Goal: Transaction & Acquisition: Purchase product/service

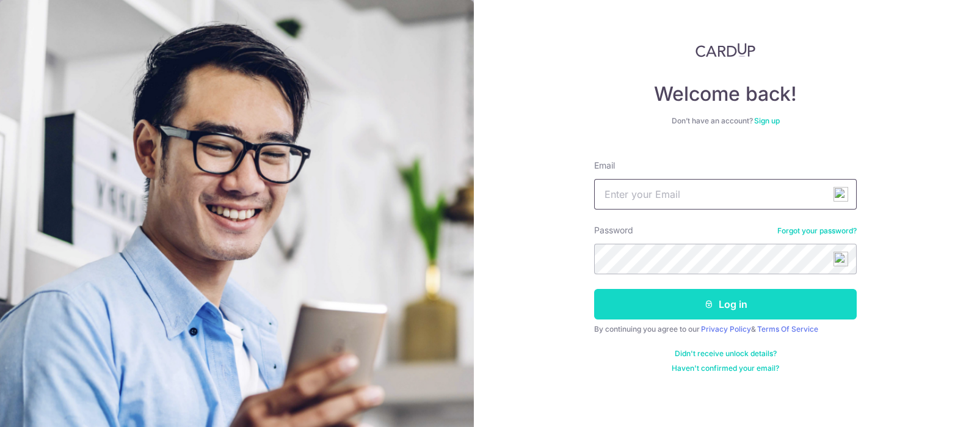
type input "sparkiechew78@gmail.com"
click at [668, 309] on button "Log in" at bounding box center [725, 304] width 263 height 31
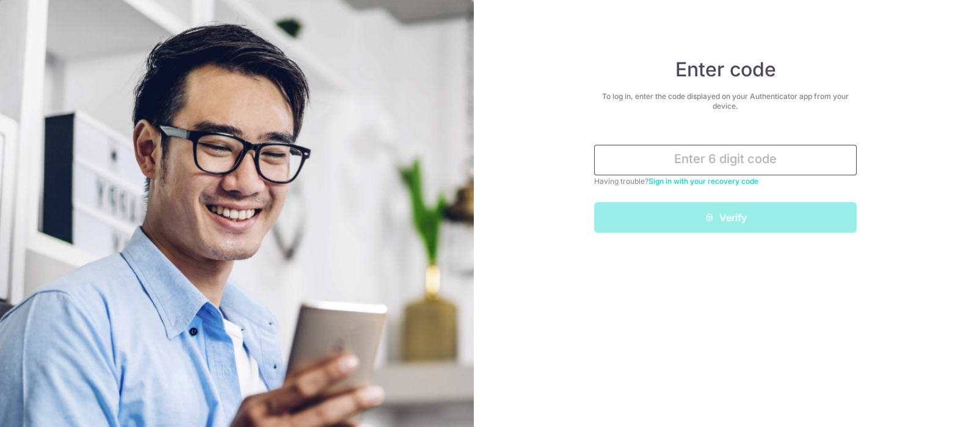
click at [677, 161] on input "text" at bounding box center [725, 160] width 263 height 31
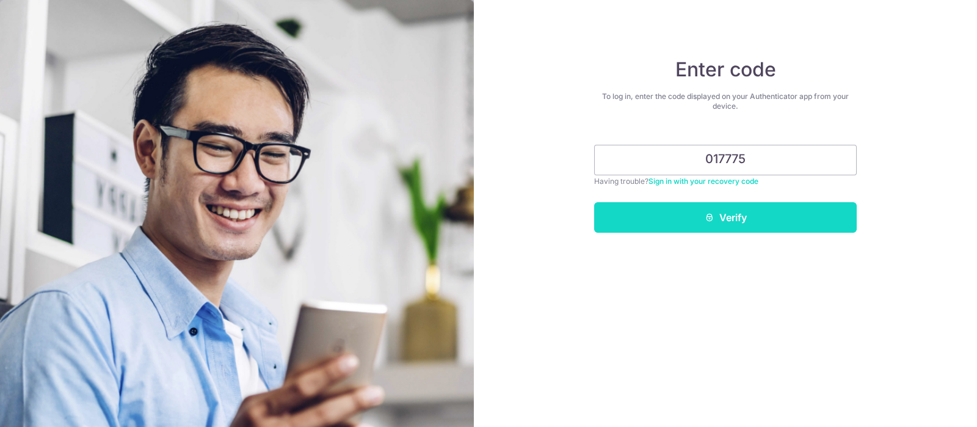
type input "017775"
click at [714, 215] on button "Verify" at bounding box center [725, 217] width 263 height 31
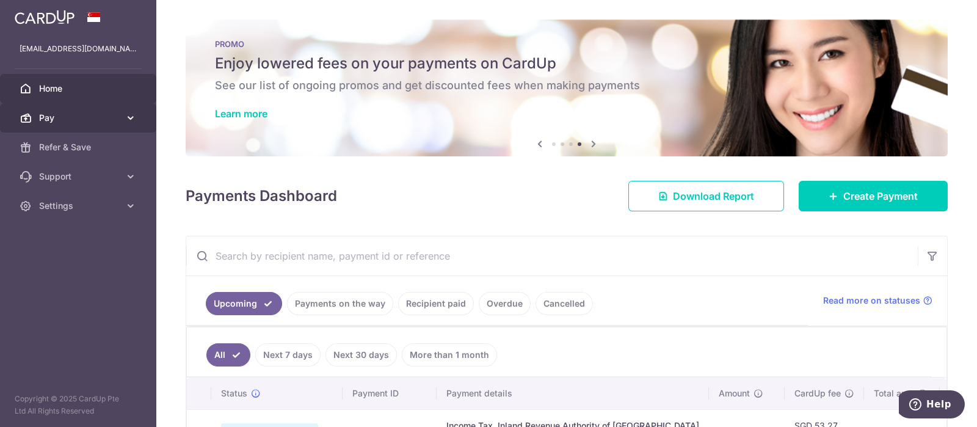
click at [73, 113] on span "Pay" at bounding box center [79, 118] width 81 height 12
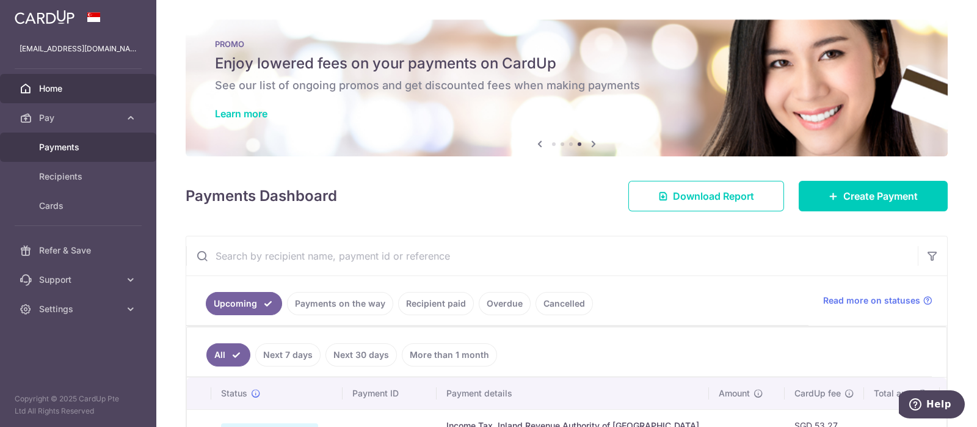
click at [77, 148] on span "Payments" at bounding box center [79, 147] width 81 height 12
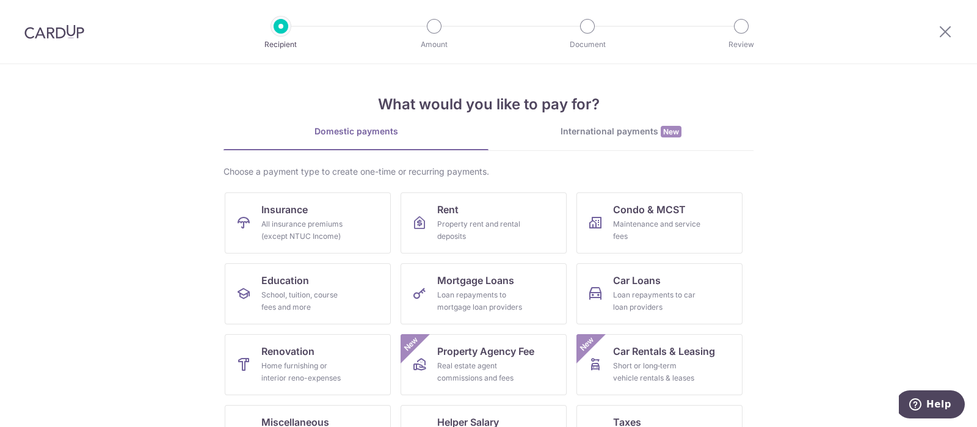
scroll to position [119, 0]
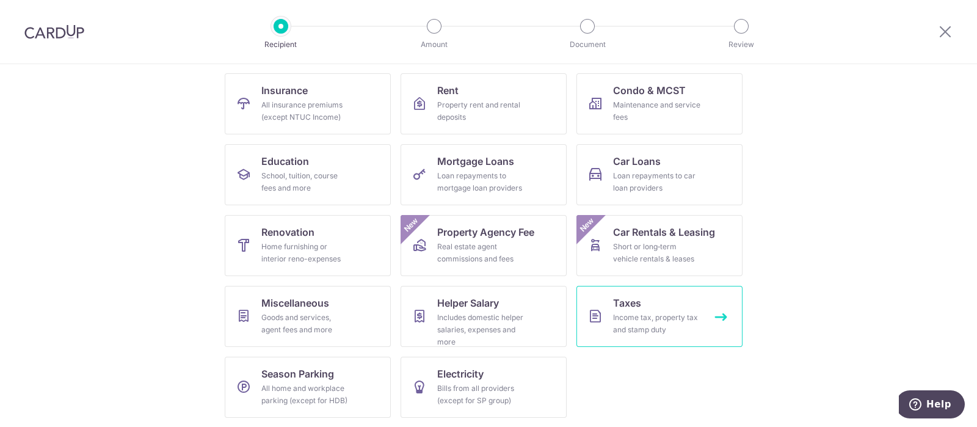
click at [631, 315] on div "Income tax, property tax and stamp duty" at bounding box center [657, 324] width 88 height 24
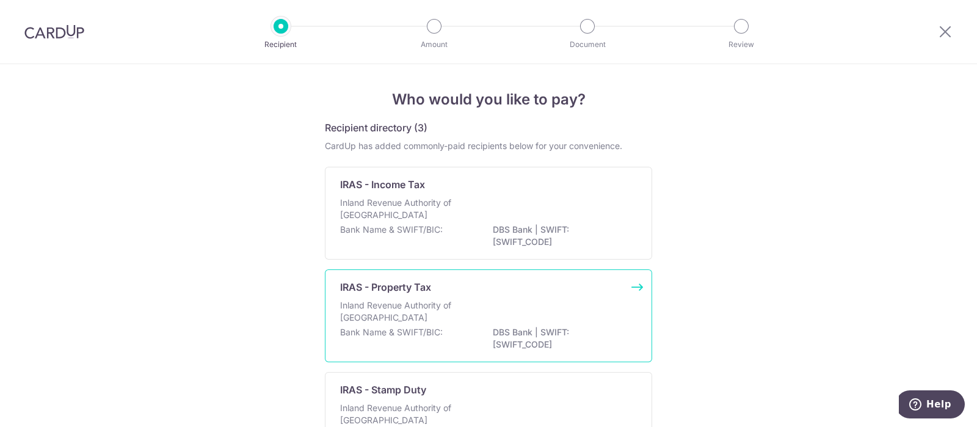
scroll to position [76, 0]
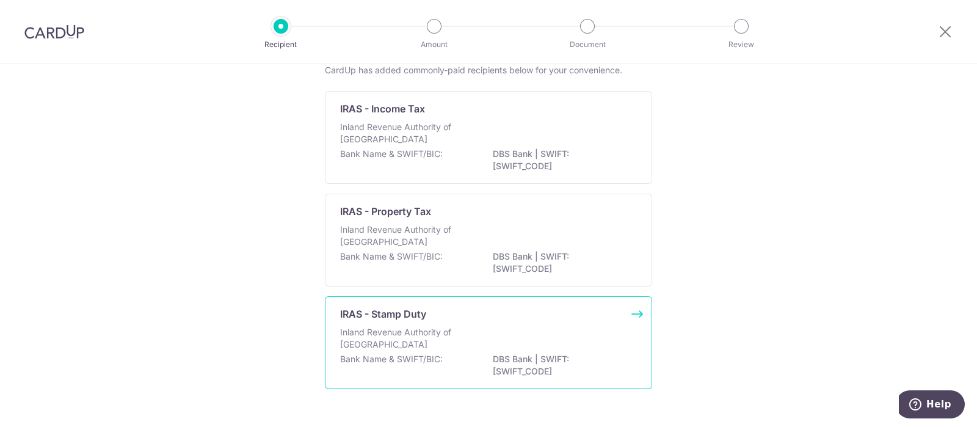
click at [412, 331] on p "Inland Revenue Authority of Singapore" at bounding box center [404, 338] width 129 height 24
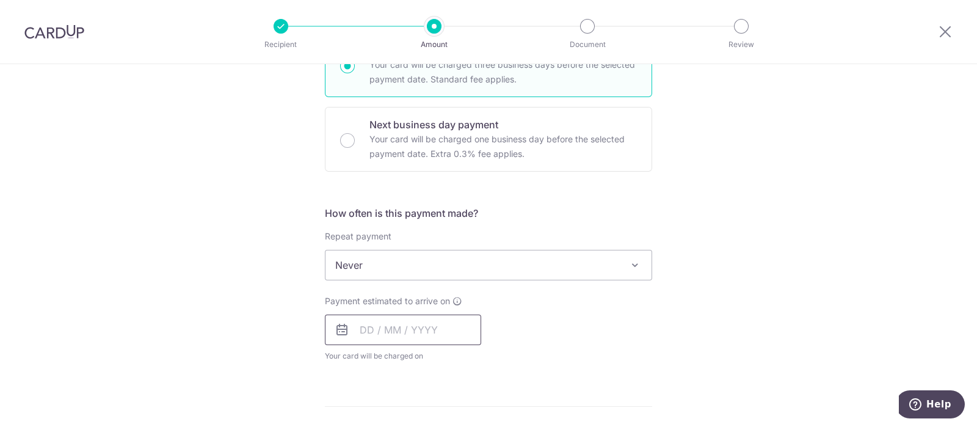
scroll to position [305, 0]
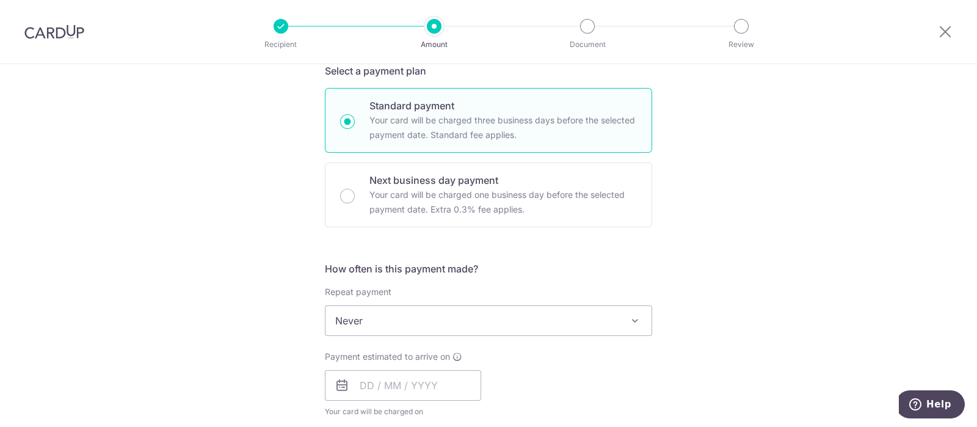
click at [384, 325] on span "Never" at bounding box center [489, 320] width 326 height 29
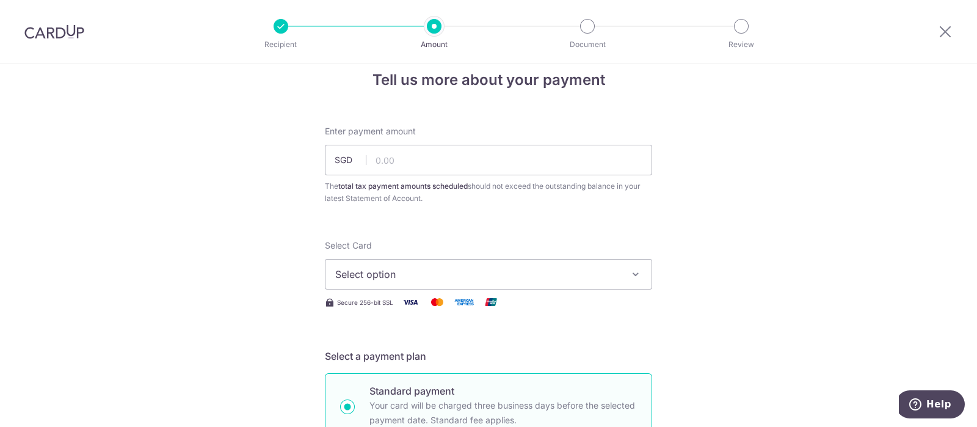
scroll to position [0, 0]
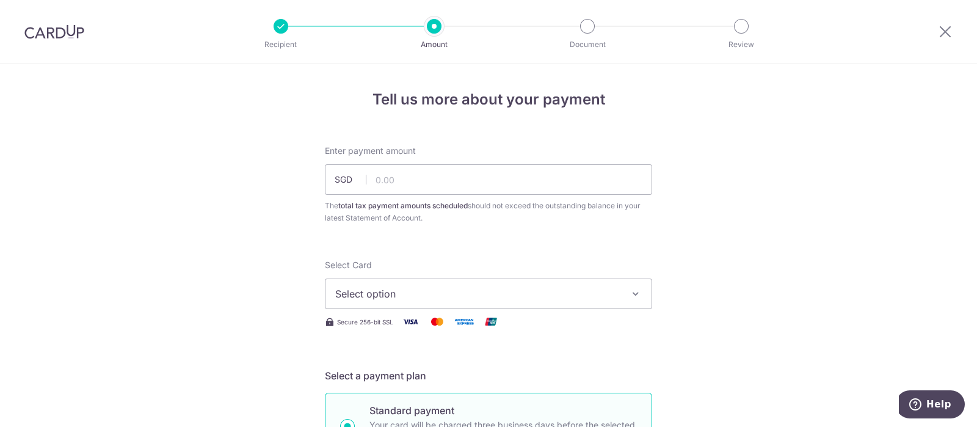
click at [434, 29] on div at bounding box center [434, 26] width 15 height 15
click at [287, 31] on div "Recipient" at bounding box center [281, 26] width 15 height 15
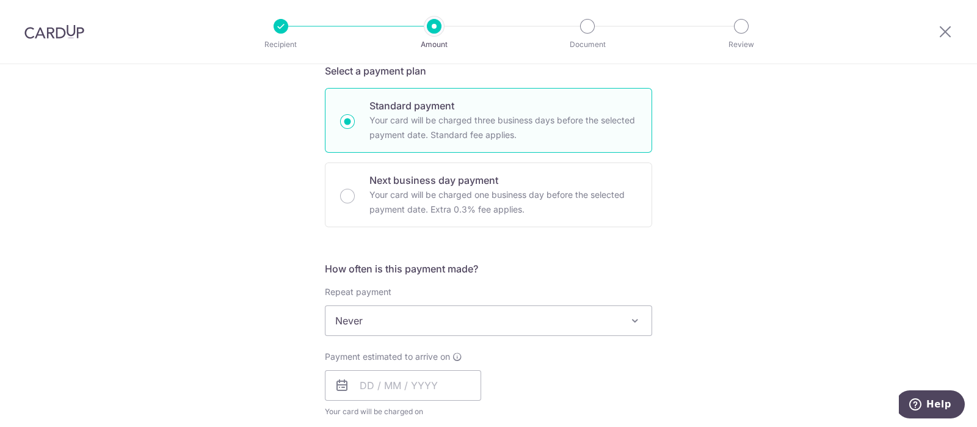
scroll to position [458, 0]
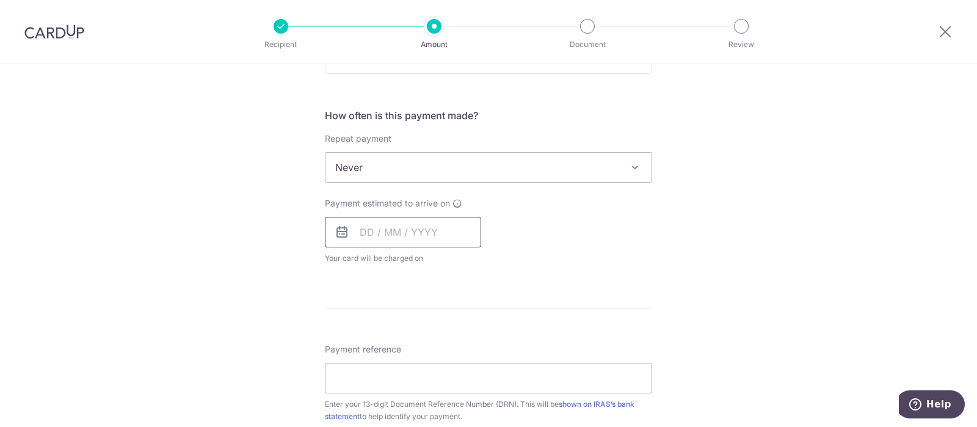
click at [394, 224] on input "text" at bounding box center [403, 232] width 156 height 31
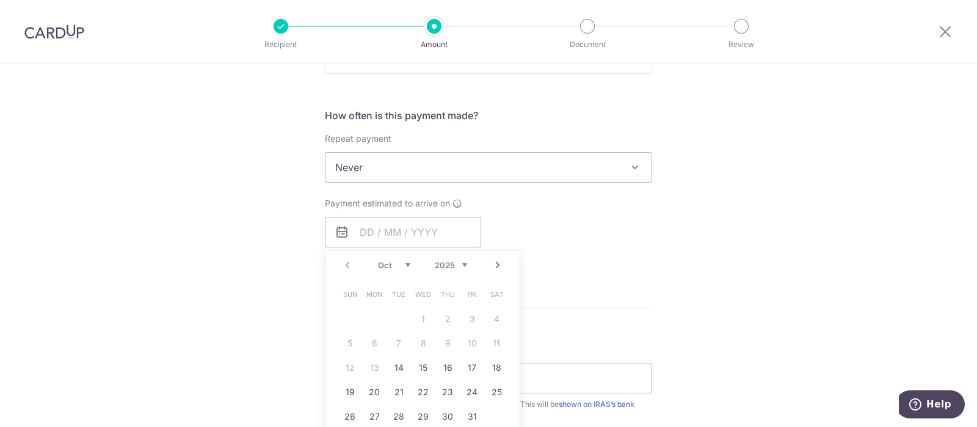
click at [266, 309] on div "Tell us more about your payment Enter payment amount SGD The total tax payment …" at bounding box center [488, 173] width 977 height 1134
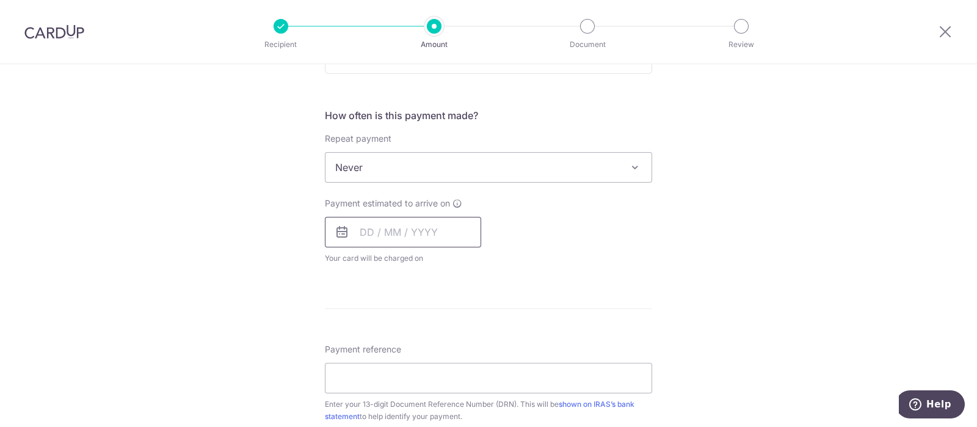
click at [431, 217] on input "text" at bounding box center [403, 232] width 156 height 31
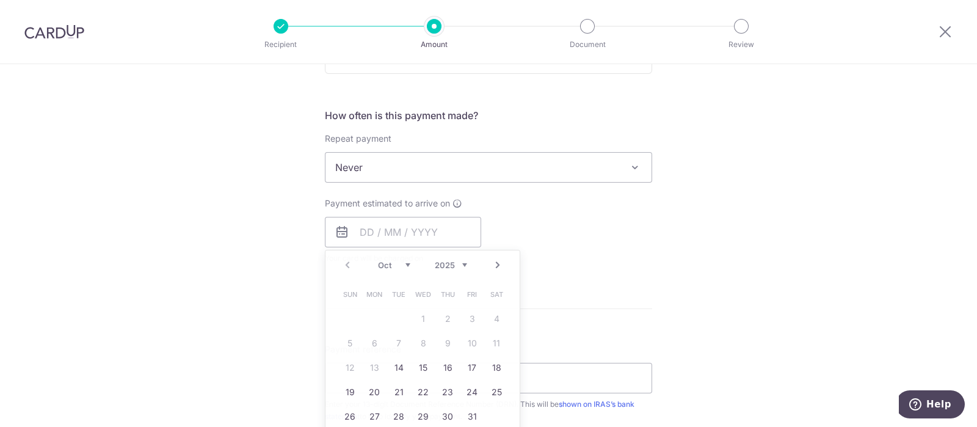
click at [574, 305] on form "Enter payment amount SGD The total tax payment amounts scheduled should not exc…" at bounding box center [488, 185] width 327 height 996
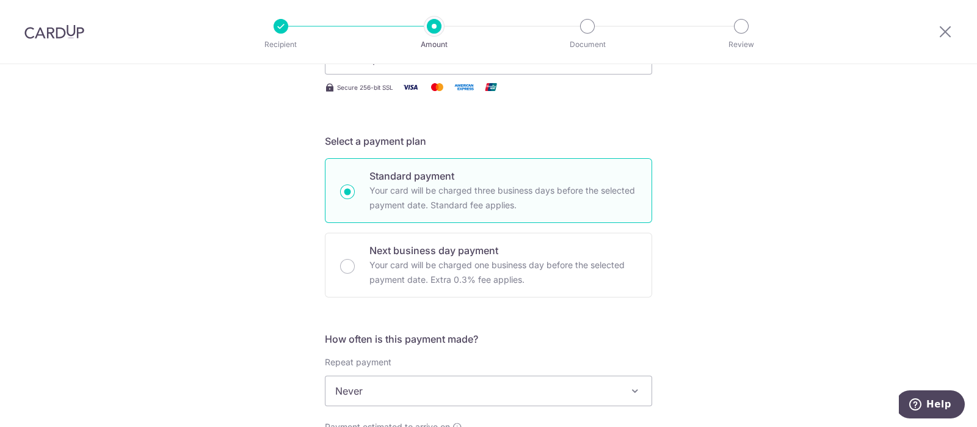
scroll to position [229, 0]
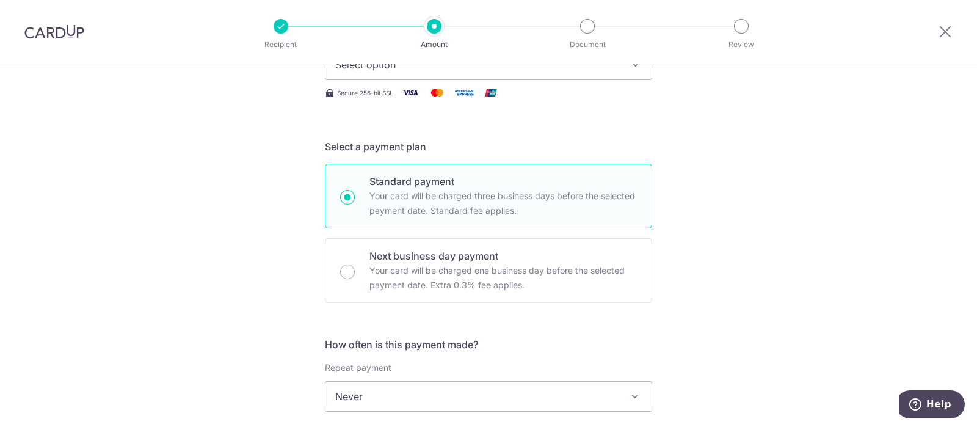
click at [264, 209] on div "Tell us more about your payment Enter payment amount SGD The total tax payment …" at bounding box center [488, 402] width 977 height 1134
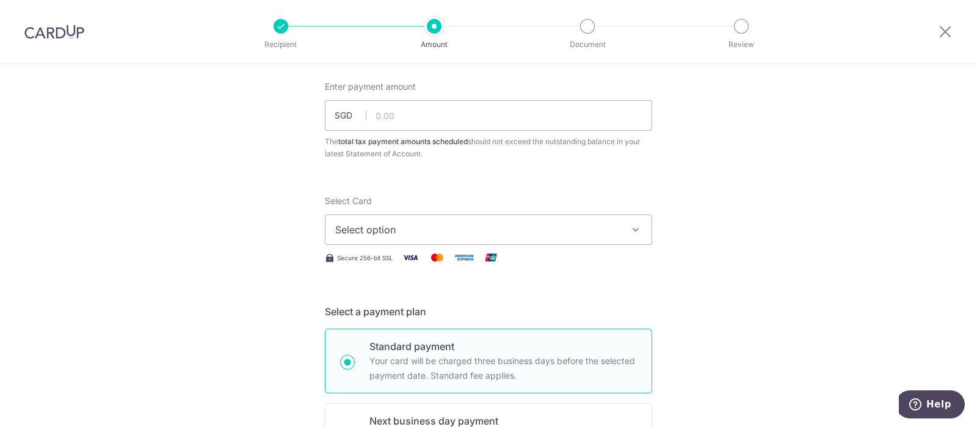
scroll to position [0, 0]
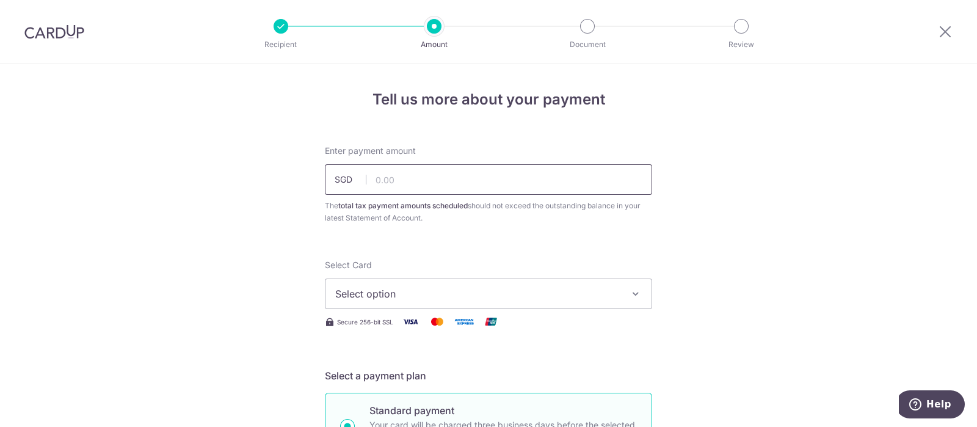
click at [389, 175] on input "text" at bounding box center [488, 179] width 327 height 31
